Goal: Find specific page/section: Find specific page/section

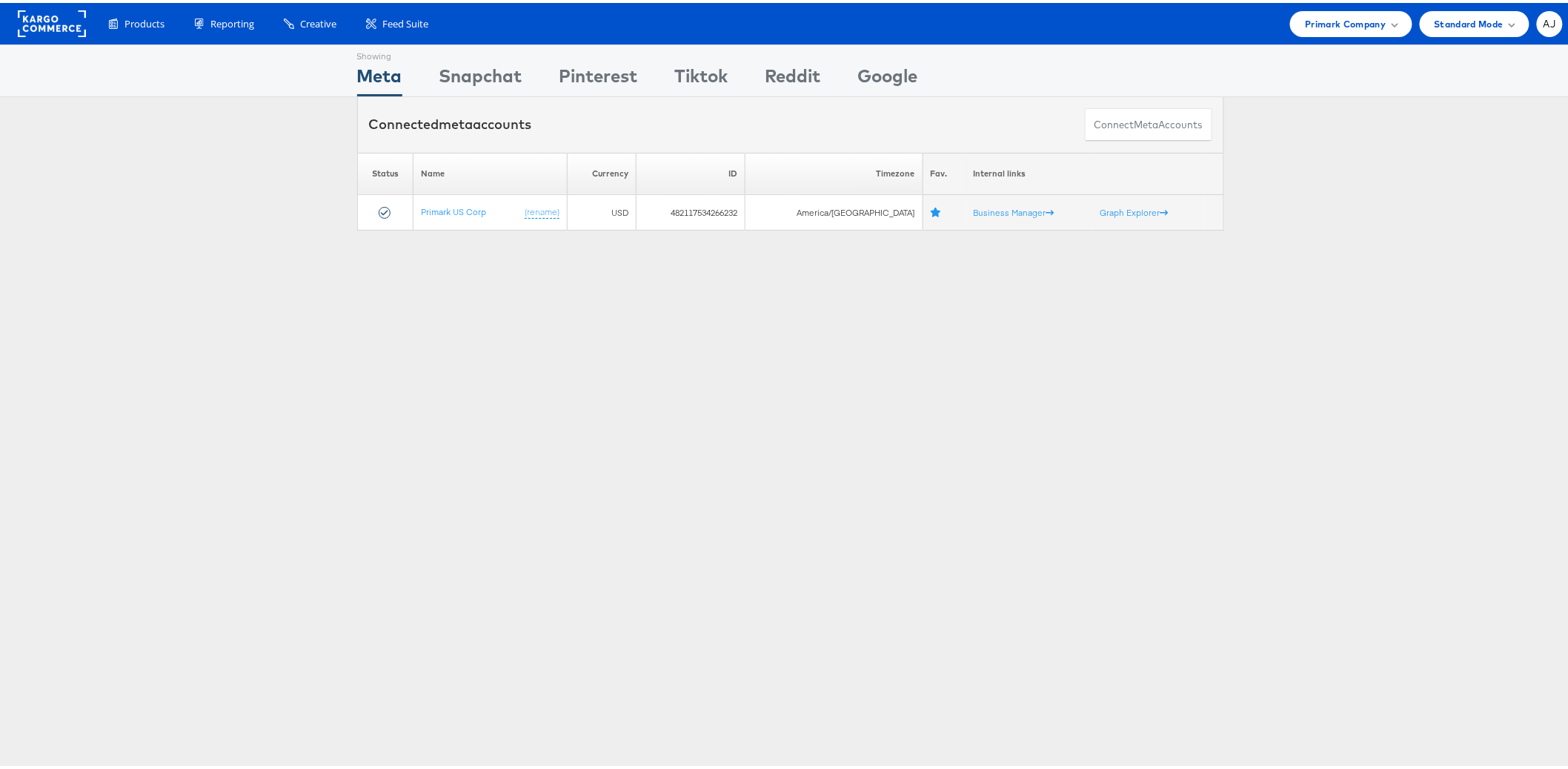
click at [1219, 162] on div "Please Wait Loading Accounts .... Status Name Currency ID Timezone Fav. Interna…" at bounding box center [790, 188] width 1581 height 78
click at [1349, 20] on span "Primark Company" at bounding box center [1346, 21] width 81 height 16
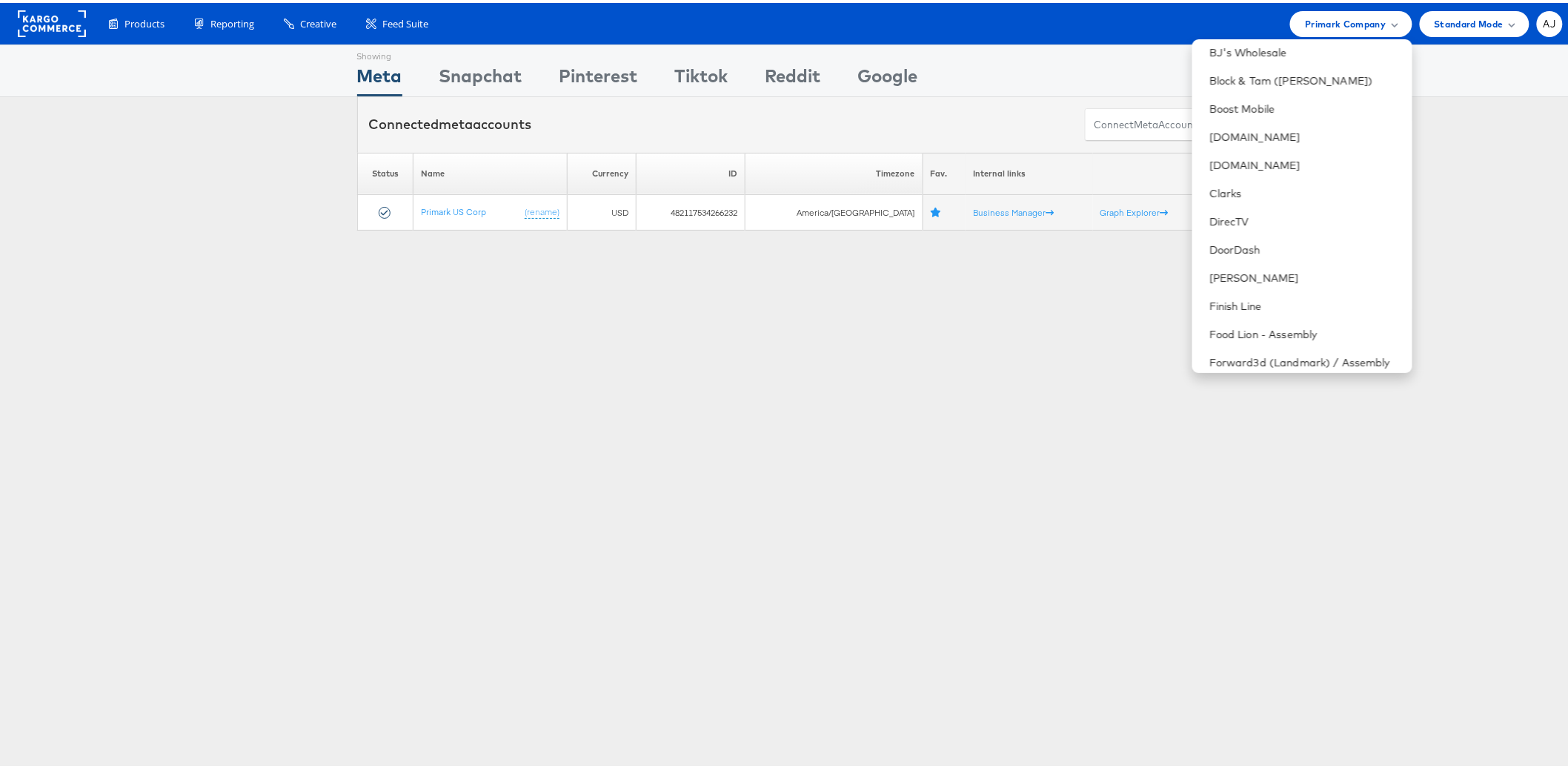
scroll to position [484, 0]
click at [1479, 375] on div "Showing Meta Showing Snapchat Showing Pinterest Showing Tiktok Showing Reddit S…" at bounding box center [790, 412] width 1581 height 741
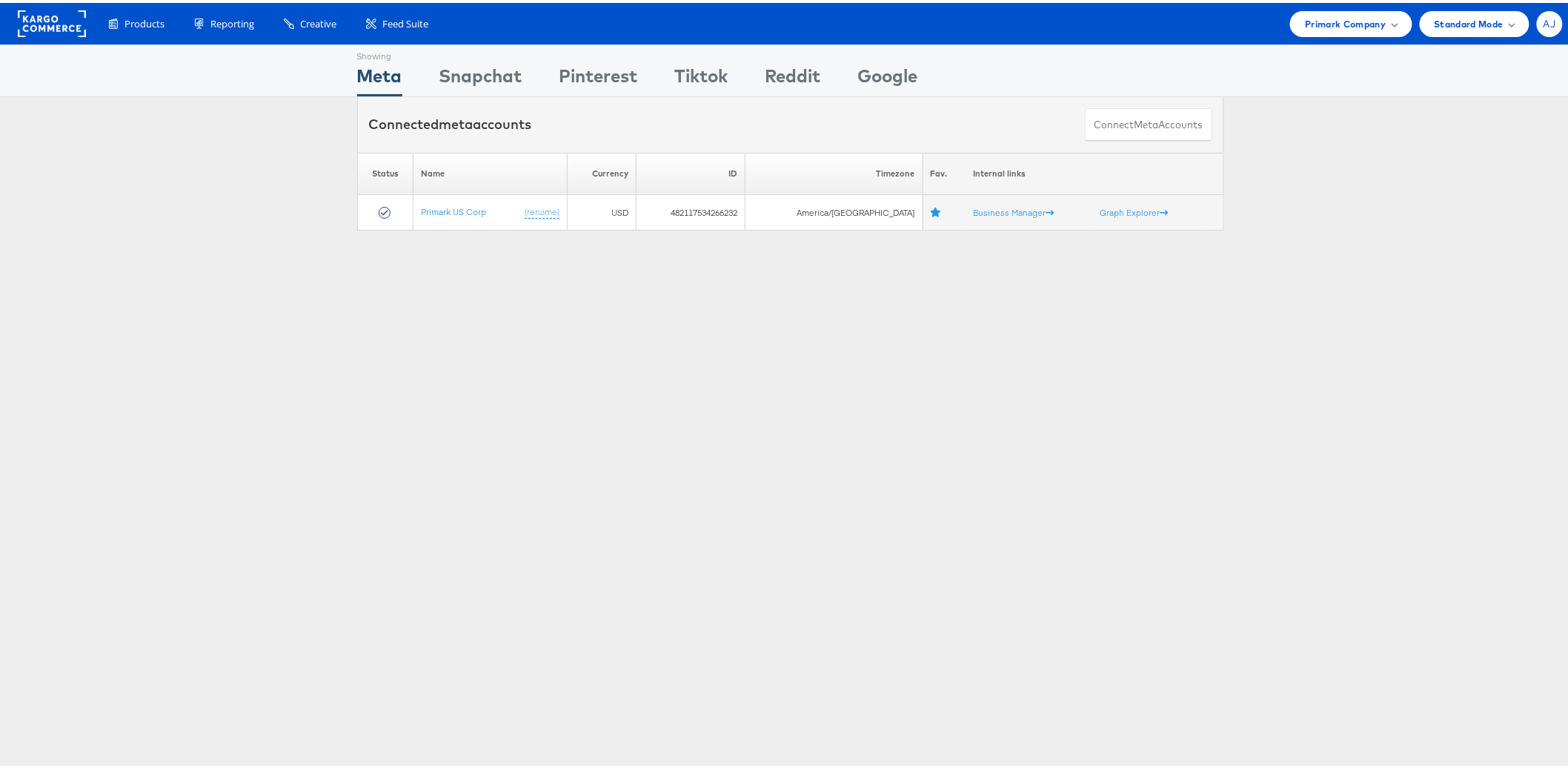
click at [1544, 22] on span "AJ" at bounding box center [1550, 21] width 13 height 10
click at [1448, 166] on link "Internal Dashboard" at bounding box center [1487, 170] width 126 height 15
click at [1314, 330] on div "Showing Meta Showing [GEOGRAPHIC_DATA] Showing Pinterest Showing Tiktok Showing…" at bounding box center [790, 412] width 1581 height 741
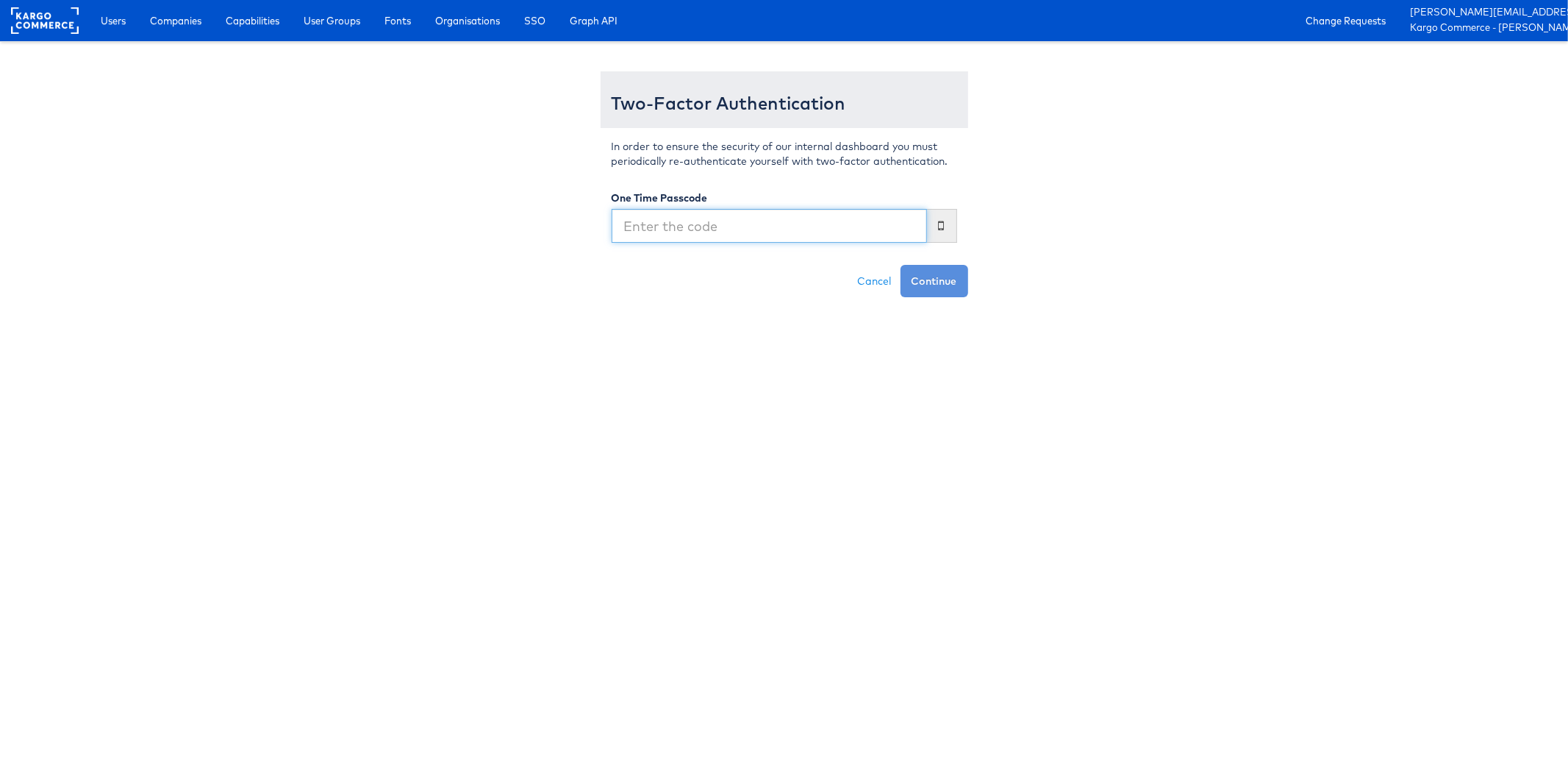
click at [660, 240] on input "text" at bounding box center [769, 225] width 315 height 34
type input "201132"
click at [944, 278] on button "Continue" at bounding box center [934, 281] width 68 height 32
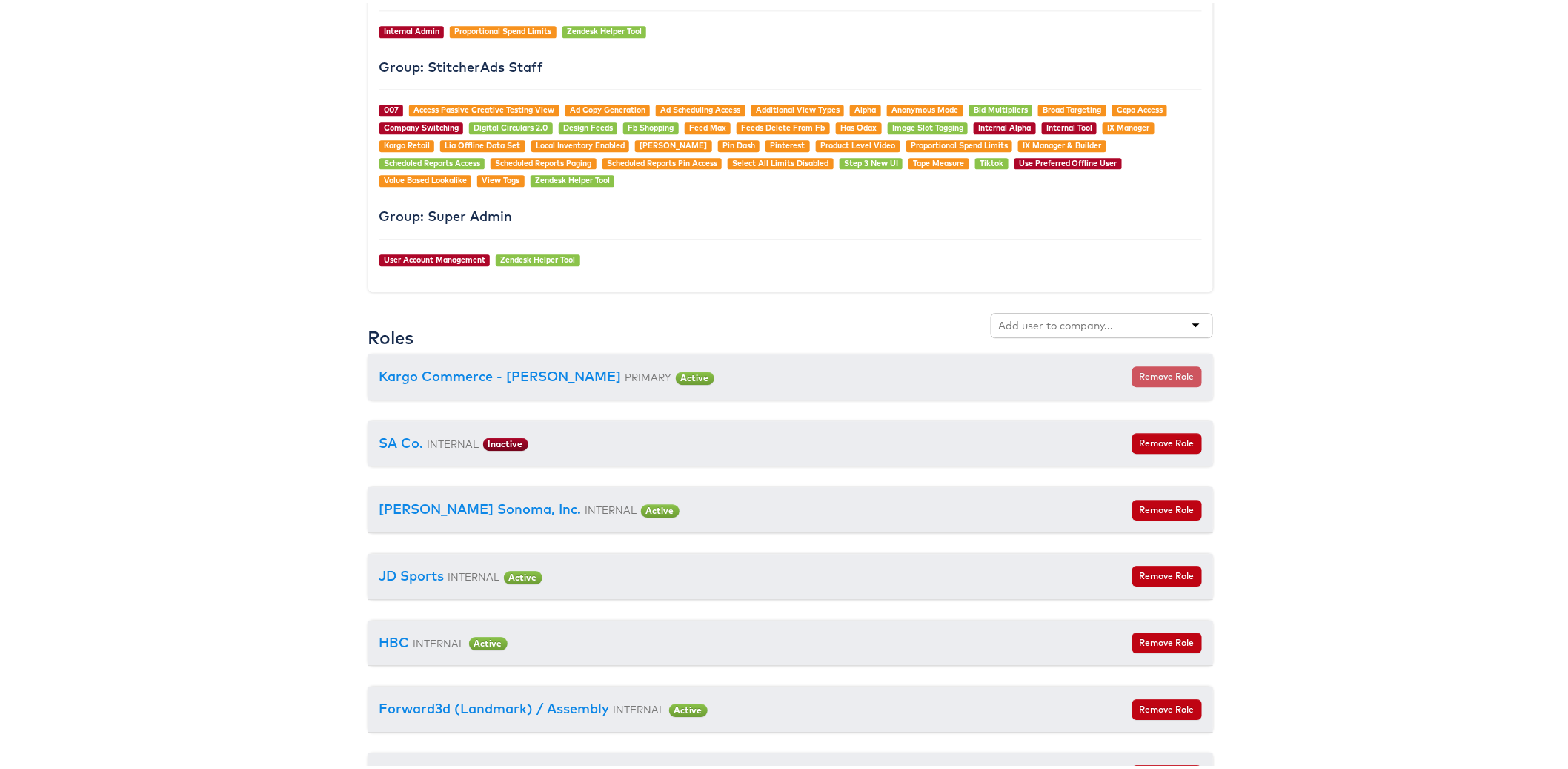
scroll to position [1552, 0]
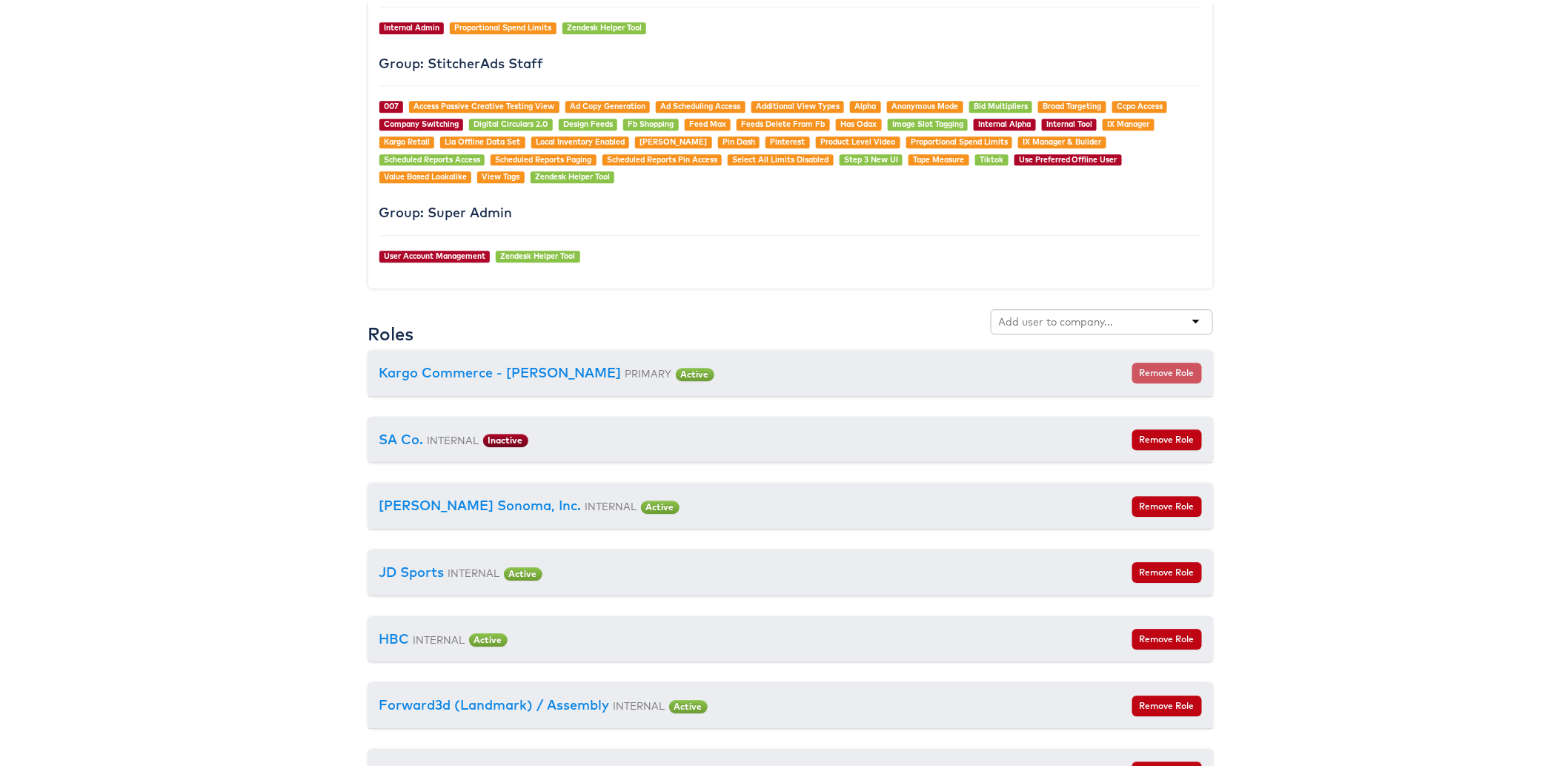
click at [1071, 328] on div at bounding box center [1102, 319] width 222 height 25
type input "dick"
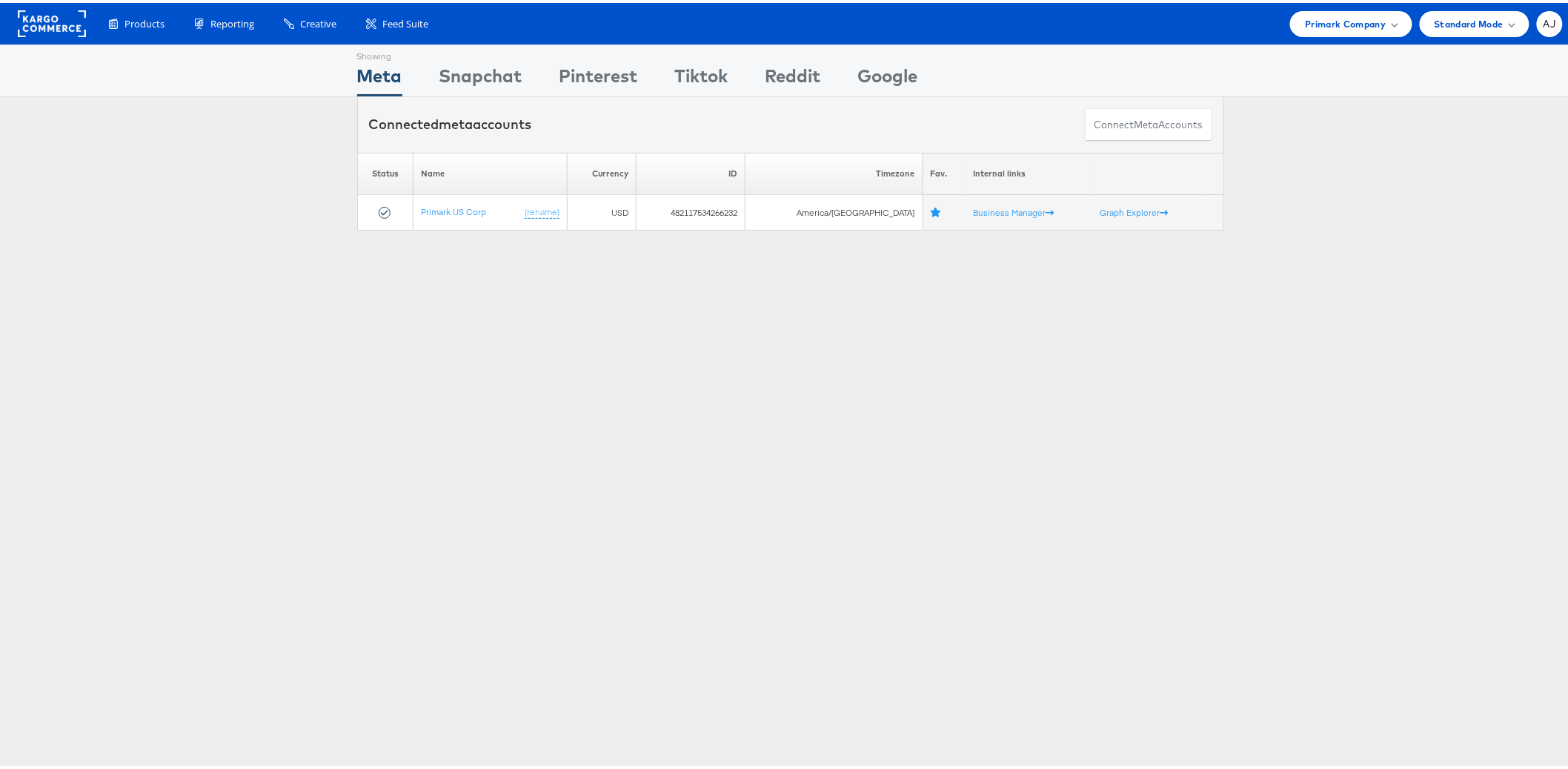
click at [639, 297] on div "Showing Meta Showing Snapchat Showing Pinterest Showing Tiktok Showing Reddit S…" at bounding box center [790, 412] width 1581 height 741
click at [1342, 15] on span "Primark Company" at bounding box center [1346, 21] width 81 height 16
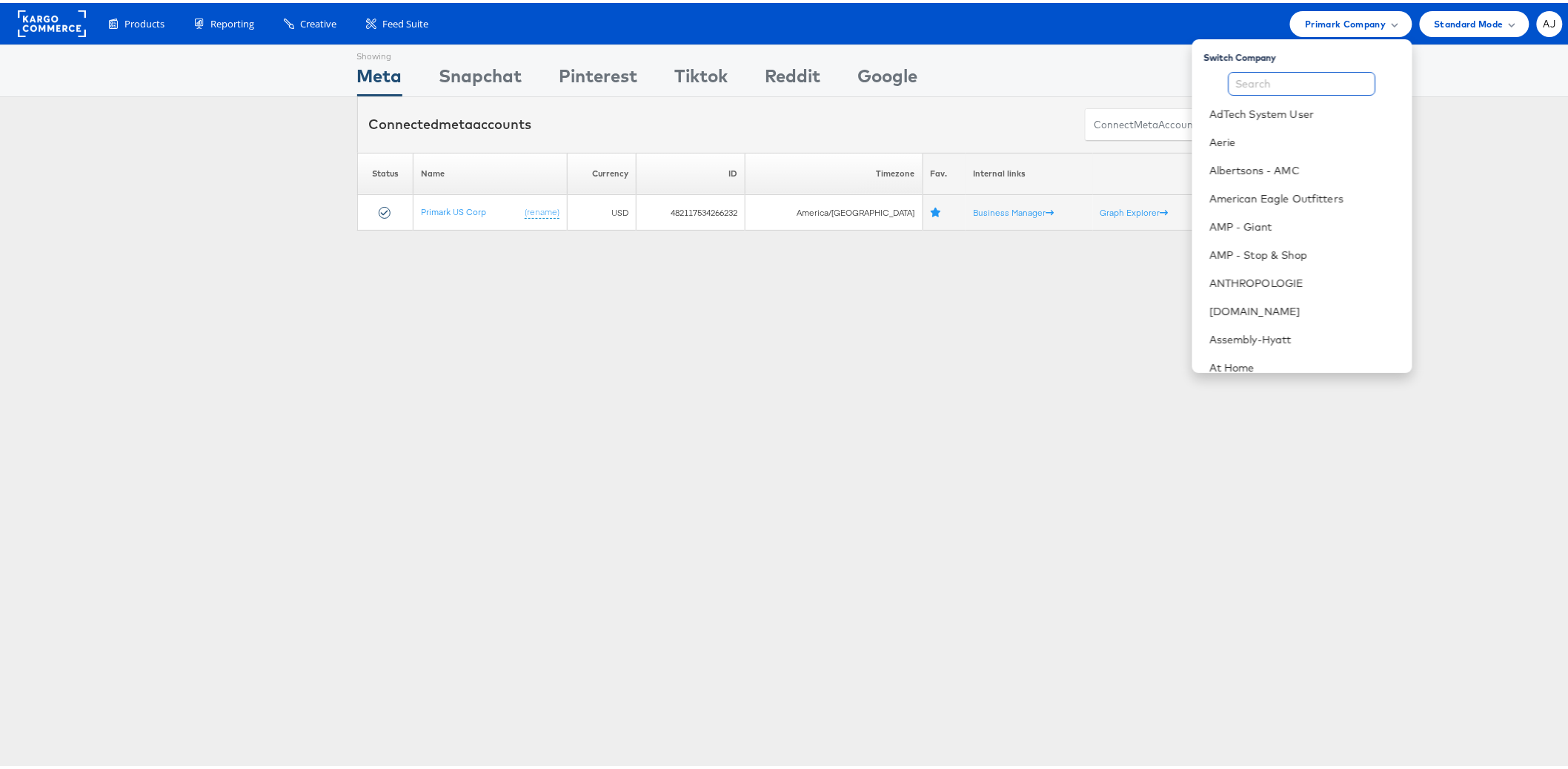
click at [1271, 90] on input "text" at bounding box center [1302, 80] width 148 height 23
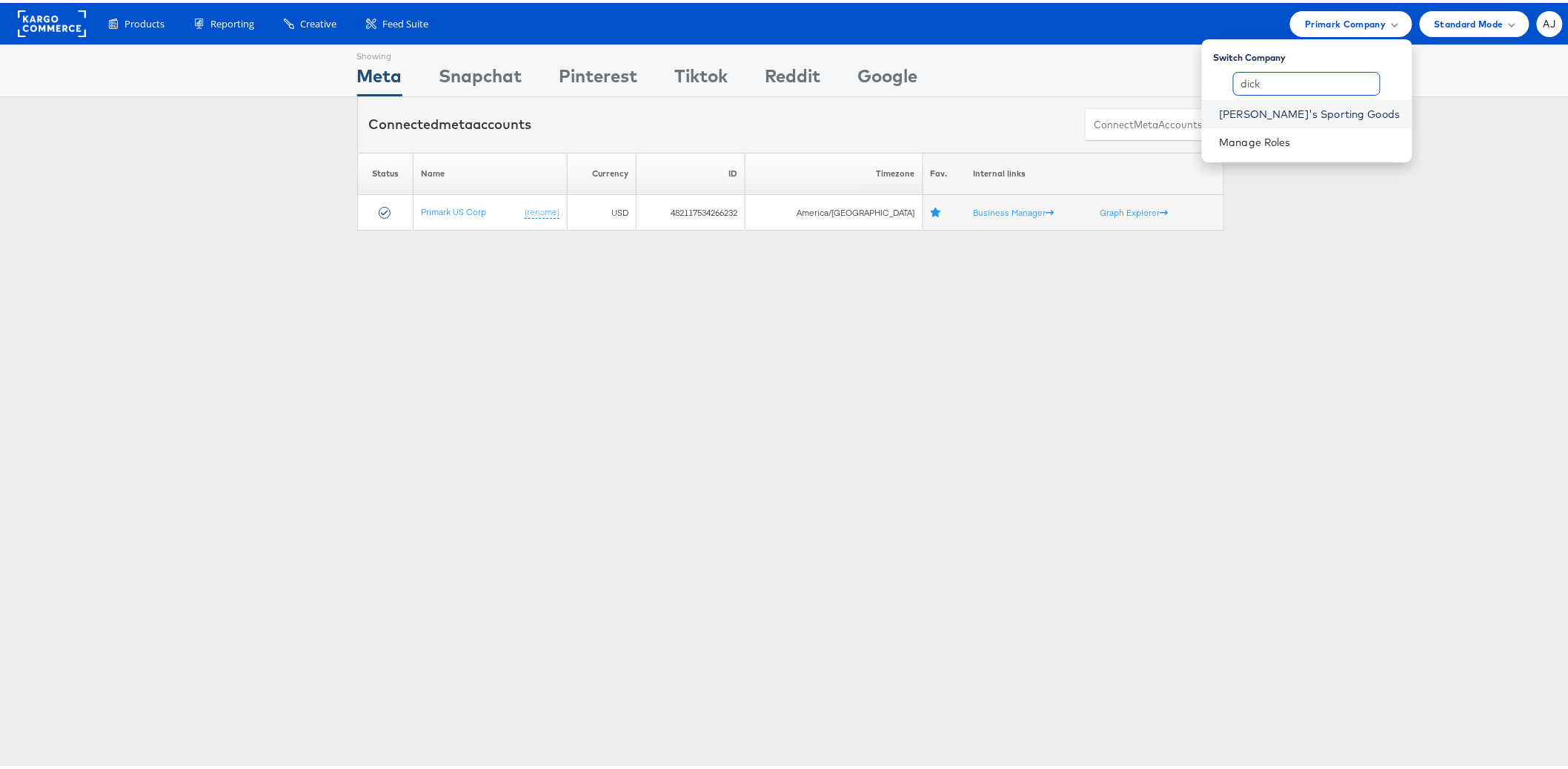
type input "dick"
click at [1283, 116] on link "[PERSON_NAME]'s Sporting Goods" at bounding box center [1310, 111] width 181 height 15
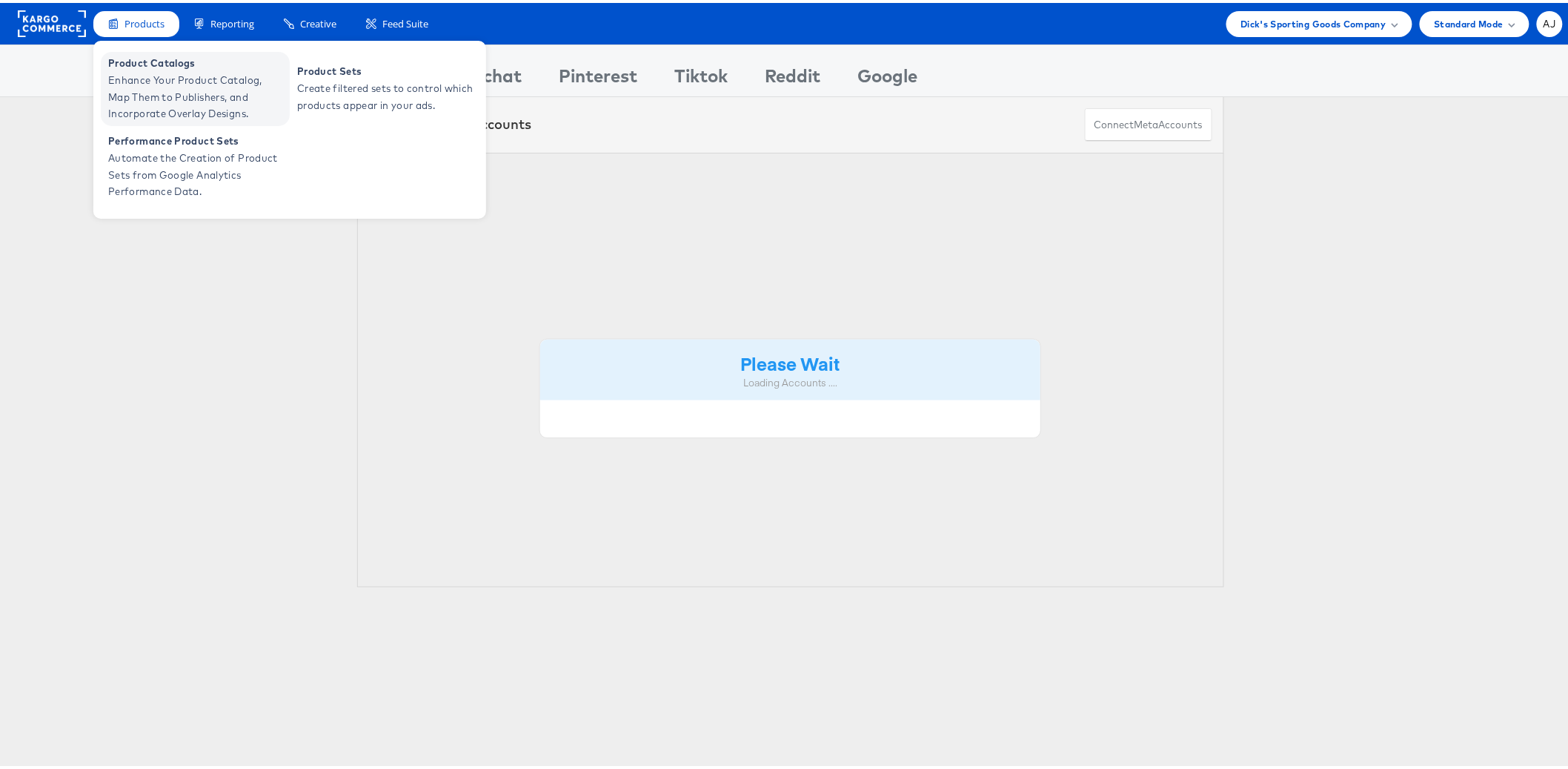
click at [170, 90] on span "Enhance Your Product Catalog, Map Them to Publishers, and Incorporate Overlay D…" at bounding box center [197, 94] width 178 height 51
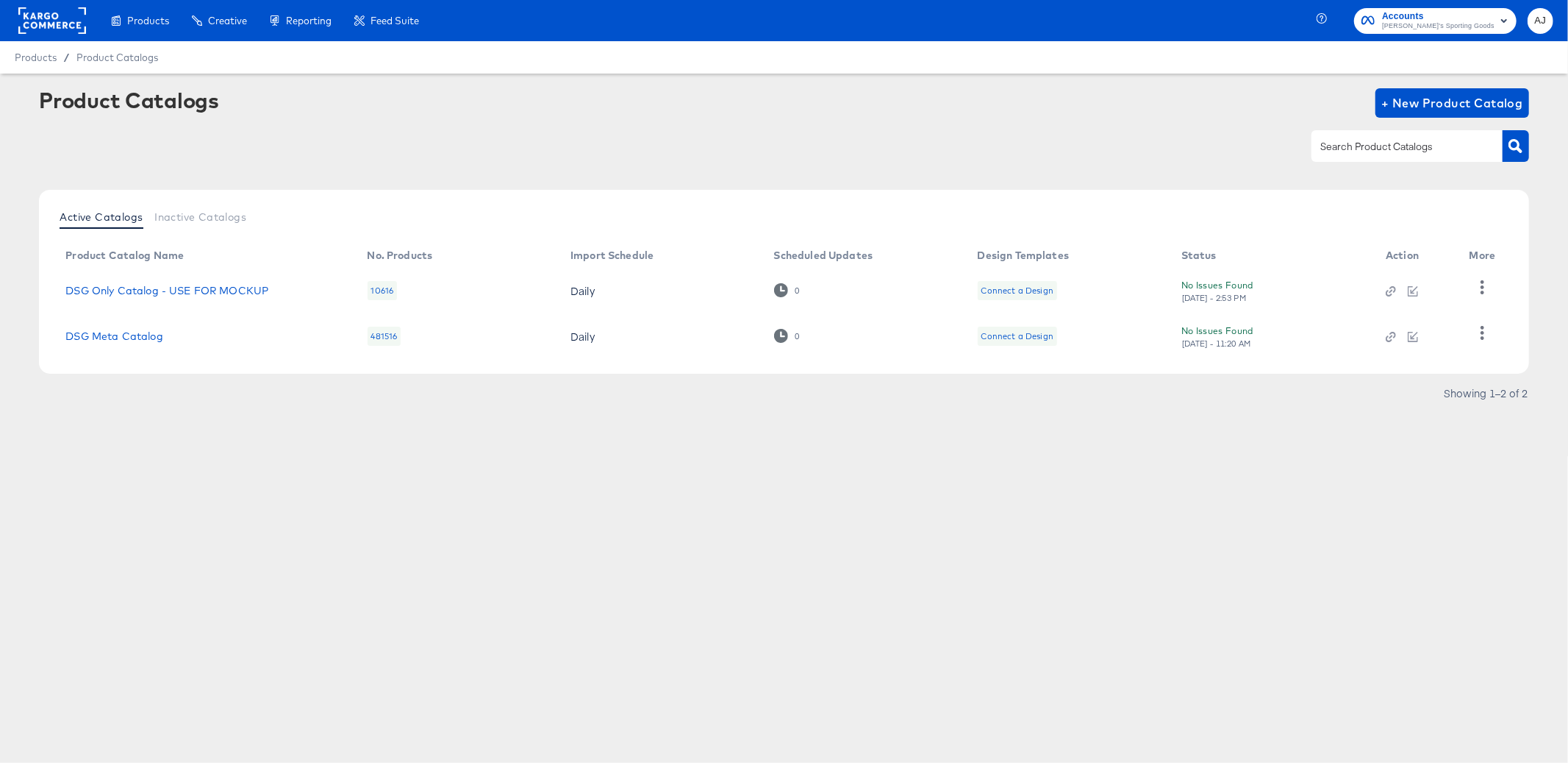
click at [549, 526] on div "Products Products Product Catalogs Enhance Your Product Catalog, Map Them to Pu…" at bounding box center [784, 382] width 1568 height 763
click at [588, 608] on div "Products Products Product Catalogs Enhance Your Product Catalog, Map Them to Pu…" at bounding box center [784, 382] width 1568 height 763
click at [1284, 421] on article "Product Catalogs + New Product Catalog Active Catalogs Inactive Catalogs Produc…" at bounding box center [784, 264] width 1568 height 382
click at [1464, 330] on td at bounding box center [1485, 336] width 56 height 46
click at [1494, 337] on div at bounding box center [1482, 336] width 26 height 35
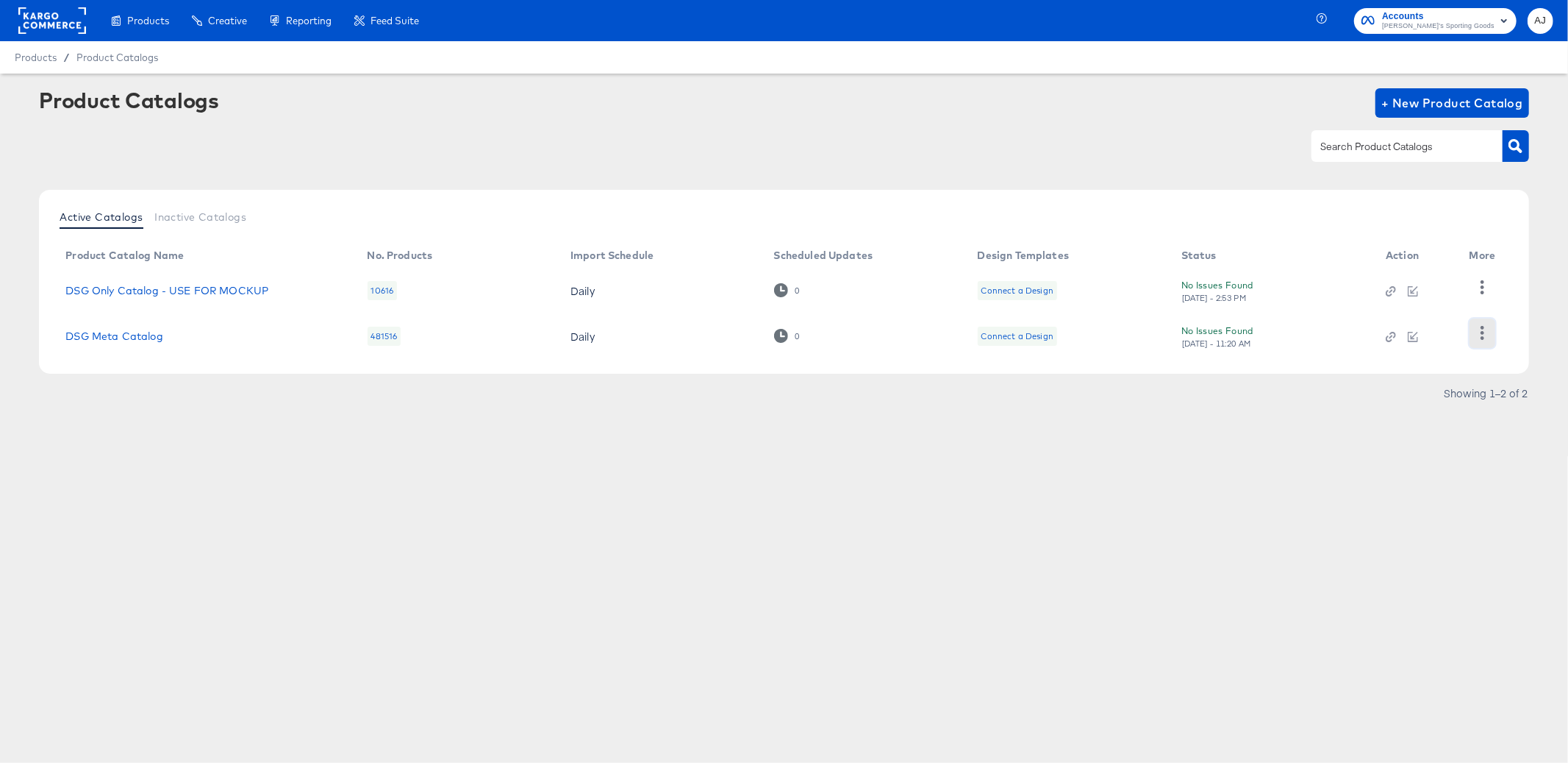
click at [1487, 336] on button "button" at bounding box center [1482, 333] width 26 height 29
click at [1412, 275] on div "HUD Checks (Internal)" at bounding box center [1422, 285] width 147 height 23
drag, startPoint x: 402, startPoint y: 481, endPoint x: 471, endPoint y: 471, distance: 69.7
click at [402, 481] on div "Products Products Product Catalogs Enhance Your Product Catalog, Map Them to Pu…" at bounding box center [784, 382] width 1568 height 763
click at [1151, 520] on div "Products Products Product Catalogs Enhance Your Product Catalog, Map Them to Pu…" at bounding box center [784, 382] width 1568 height 763
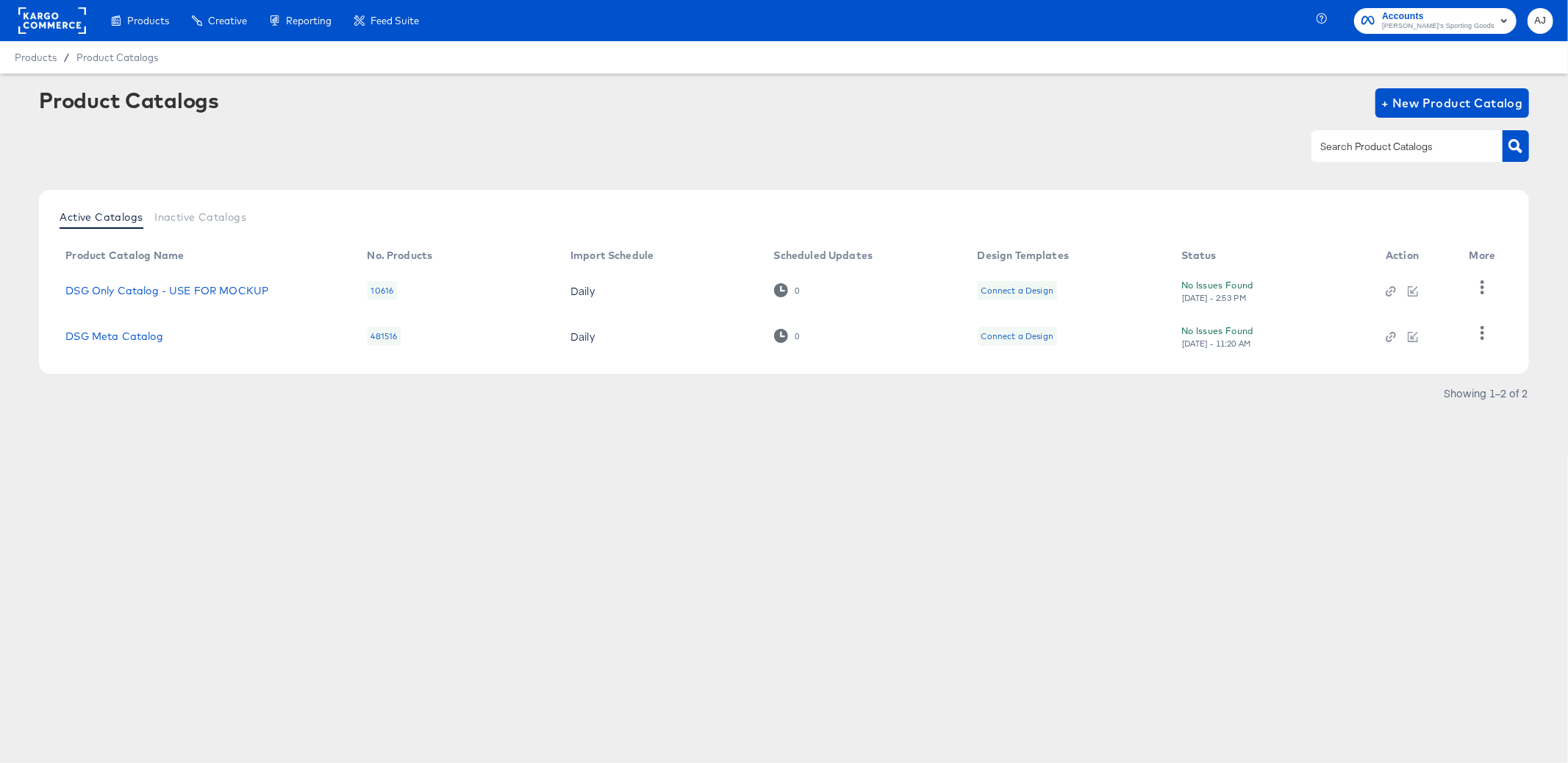
click at [420, 483] on div "Products Products Product Catalogs Enhance Your Product Catalog, Map Them to Pu…" at bounding box center [784, 382] width 1568 height 763
click at [129, 340] on link "DSG Meta Catalog" at bounding box center [113, 336] width 97 height 12
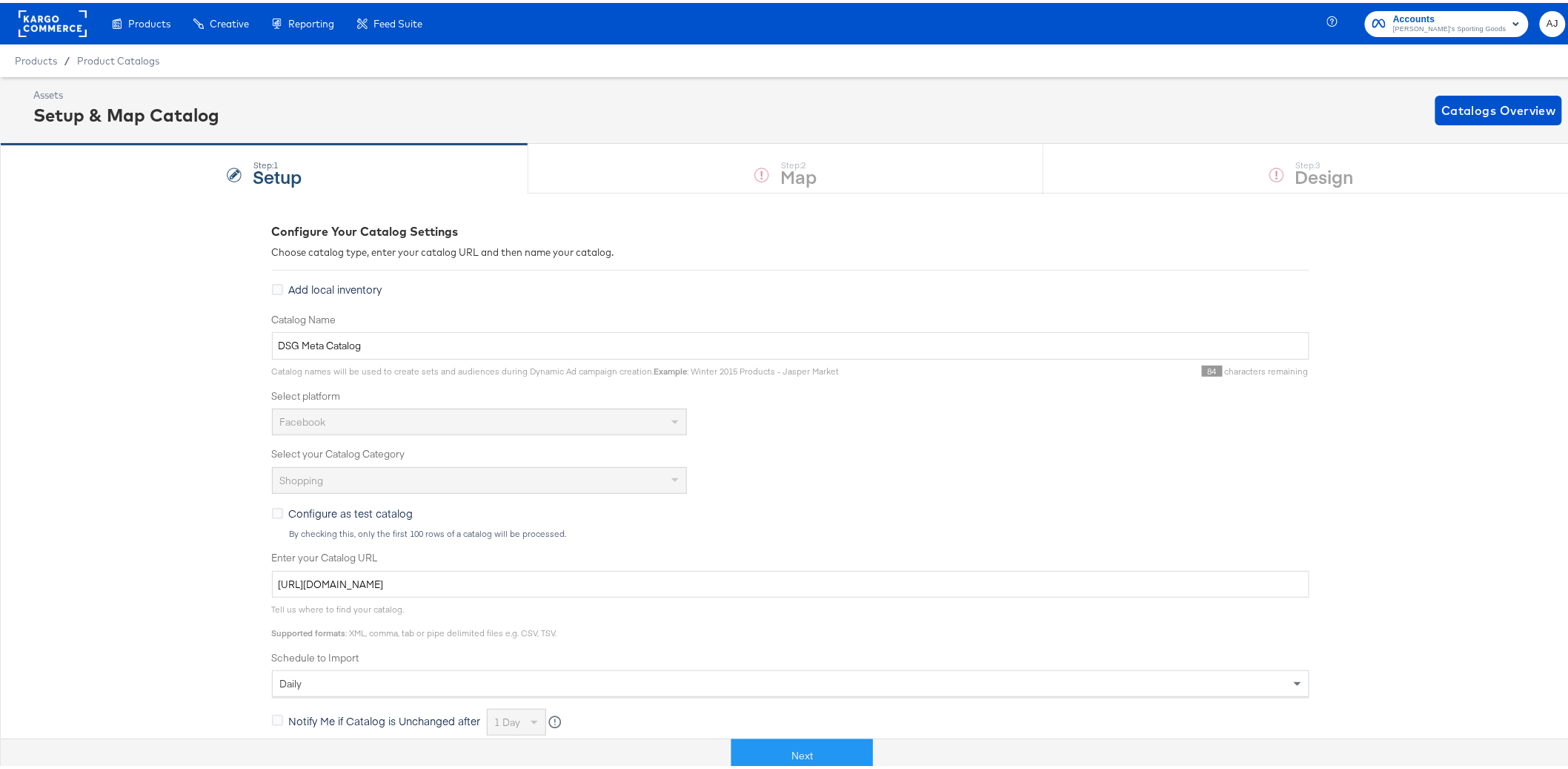
click at [97, 372] on div "Configure Your Catalog Settings Choose catalog type, enter your catalog URL and…" at bounding box center [790, 587] width 1581 height 794
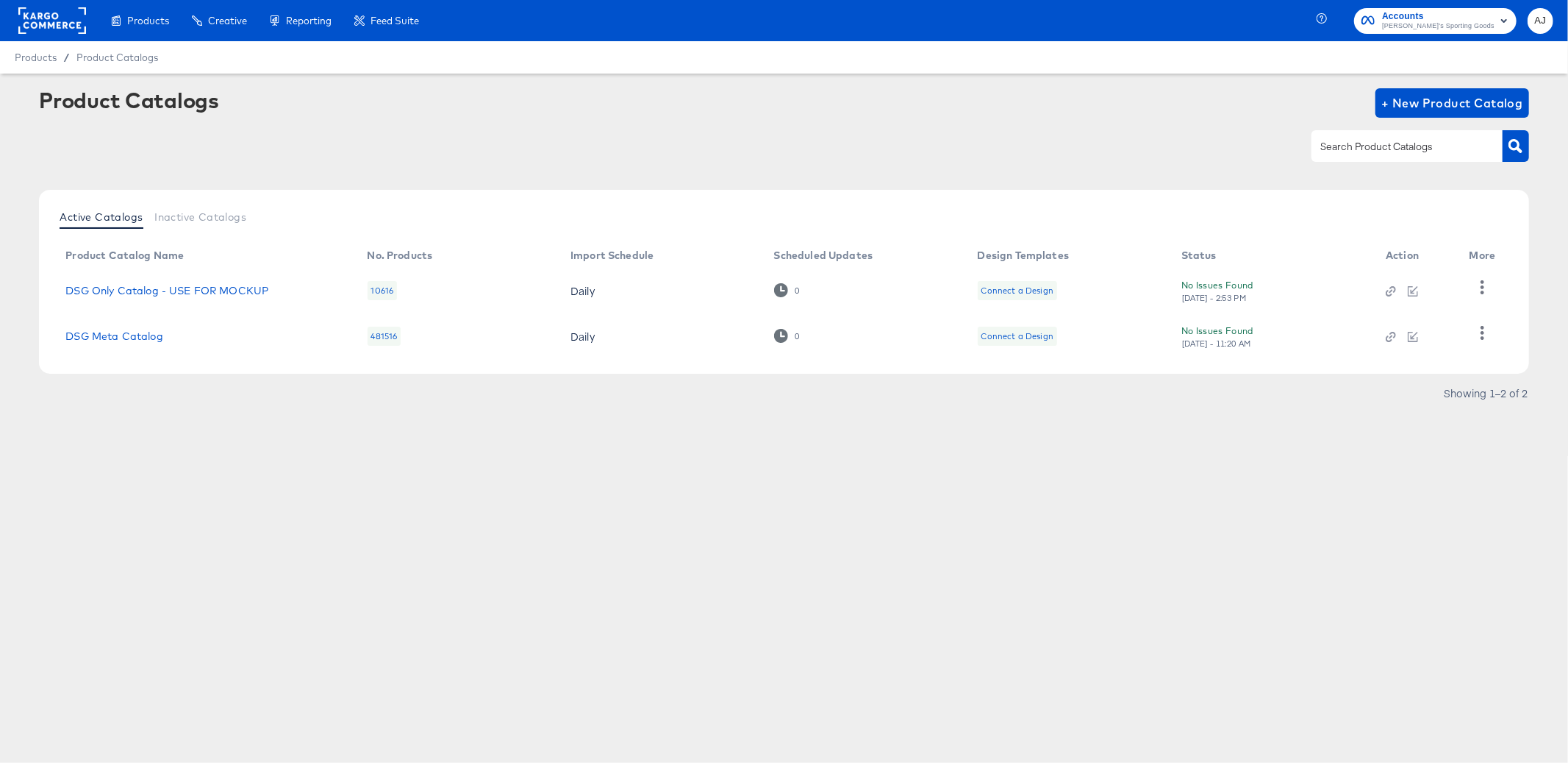
click at [370, 544] on div "Products Products Product Catalogs Enhance Your Product Catalog, Map Them to Pu…" at bounding box center [784, 382] width 1568 height 763
click at [207, 290] on link "DSG Only Catalog - USE FOR MOCKUP" at bounding box center [167, 291] width 203 height 12
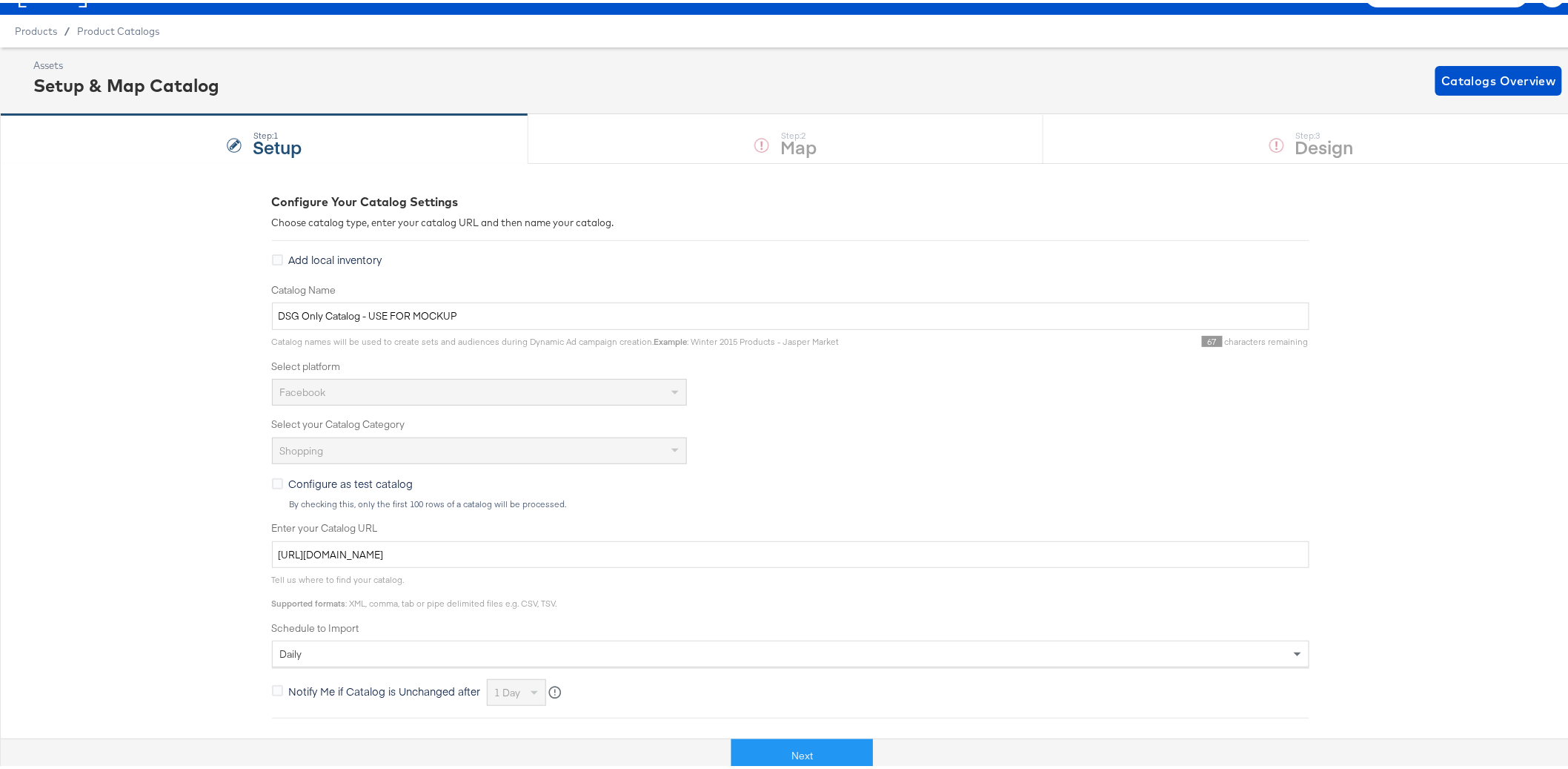
scroll to position [31, 0]
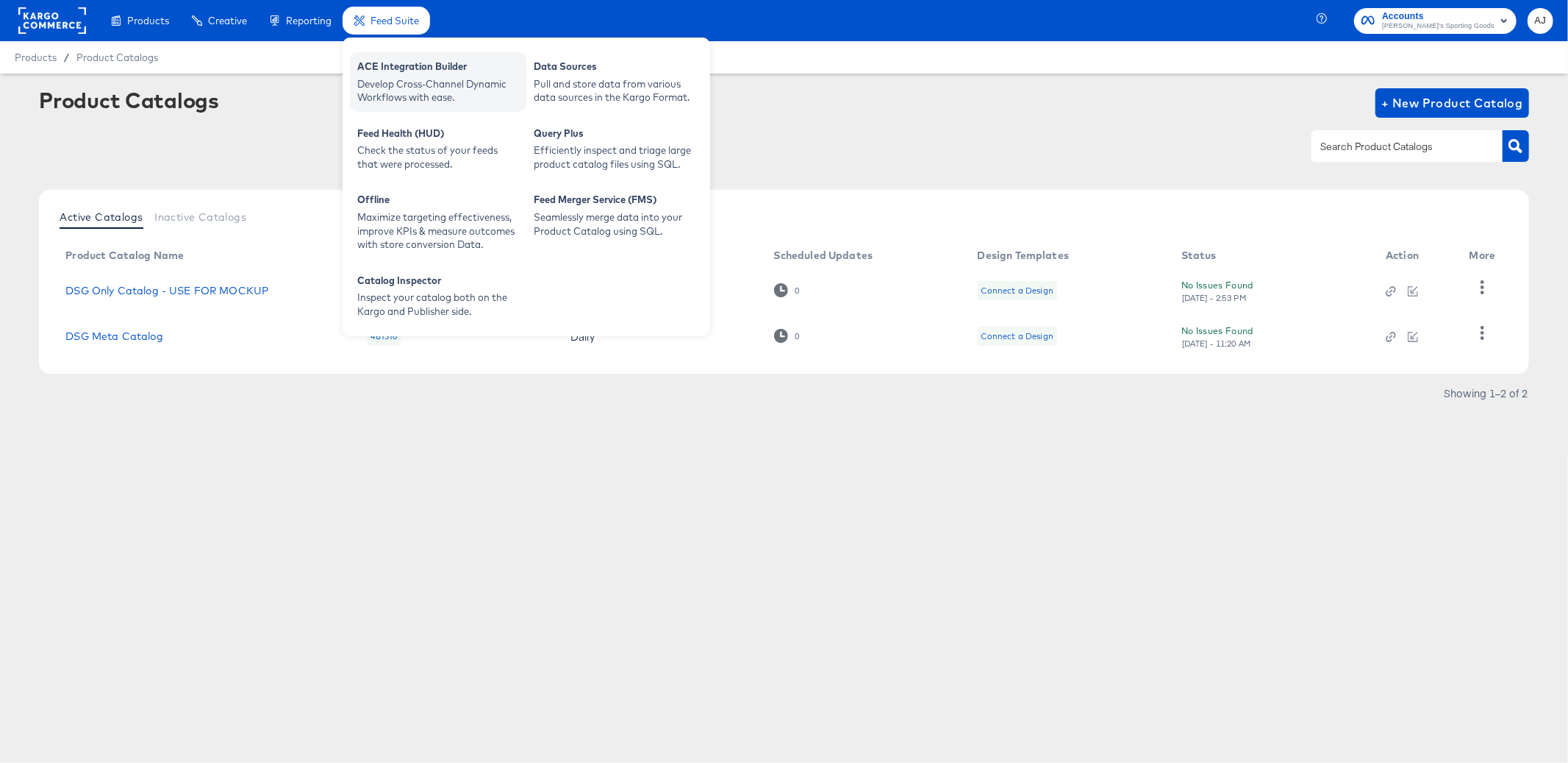
click at [421, 91] on div "Develop Cross-Channel Dynamic Workflows with ease." at bounding box center [438, 91] width 161 height 27
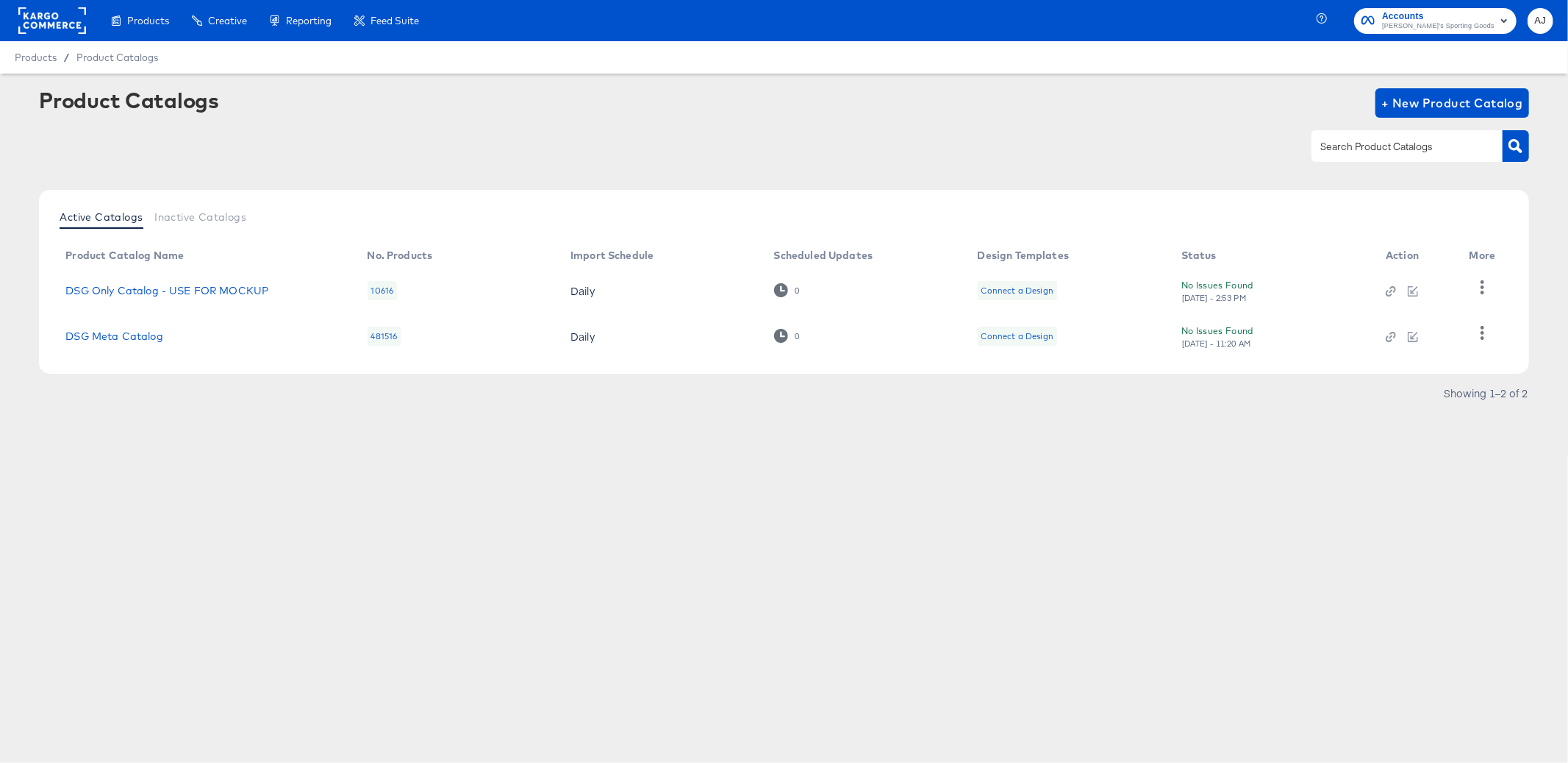
click at [445, 470] on div "Products Products Product Catalogs Enhance Your Product Catalog, Map Them to Pu…" at bounding box center [784, 382] width 1568 height 763
click at [1485, 339] on icon "button" at bounding box center [1482, 333] width 14 height 14
click at [1385, 291] on div "HUD Checks (Internal)" at bounding box center [1422, 285] width 147 height 23
